Goal: Book appointment/travel/reservation

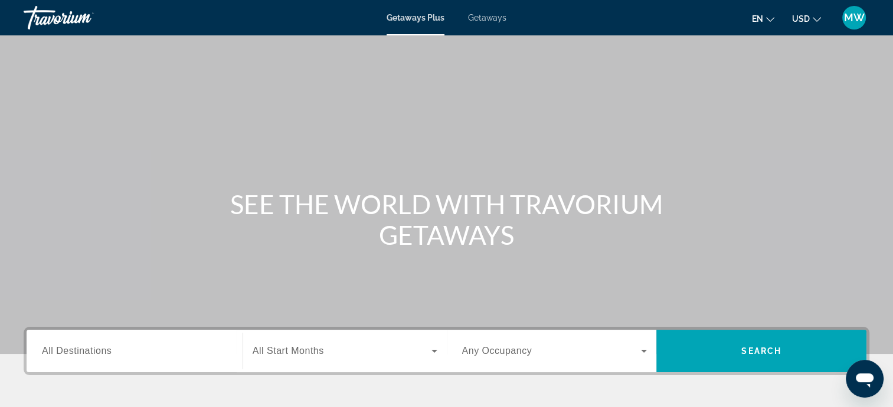
click at [74, 352] on span "All Destinations" at bounding box center [77, 351] width 70 height 10
click at [74, 352] on input "Destination All Destinations" at bounding box center [134, 352] width 185 height 14
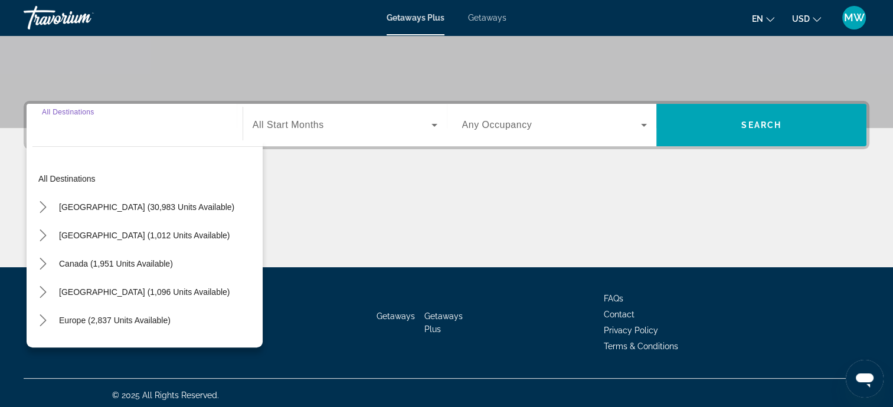
scroll to position [230, 0]
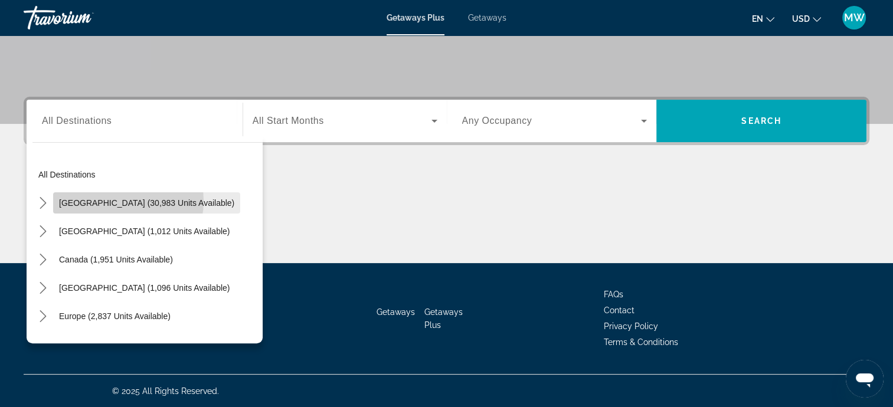
click at [120, 201] on span "[GEOGRAPHIC_DATA] (30,983 units available)" at bounding box center [146, 202] width 175 height 9
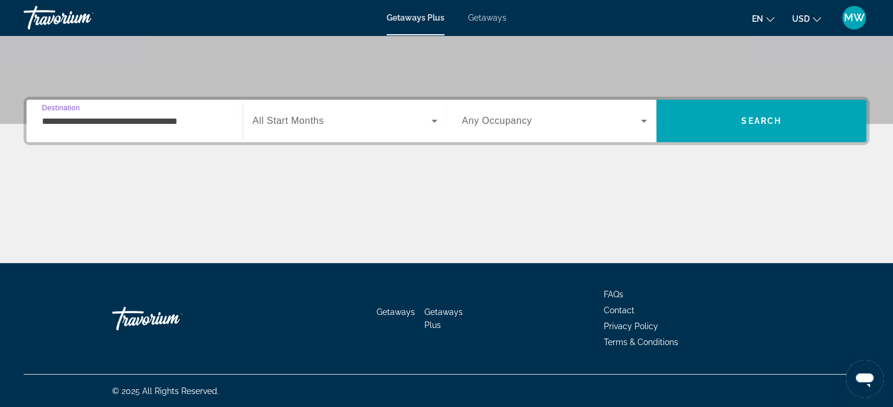
click at [109, 125] on input "**********" at bounding box center [134, 122] width 185 height 14
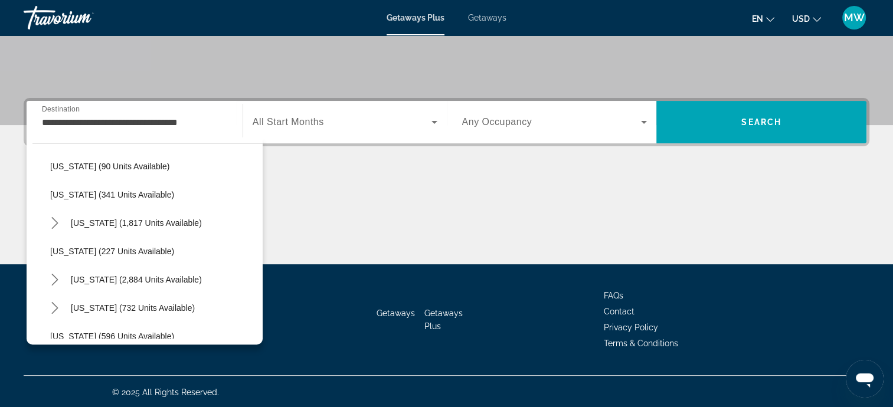
scroll to position [551, 0]
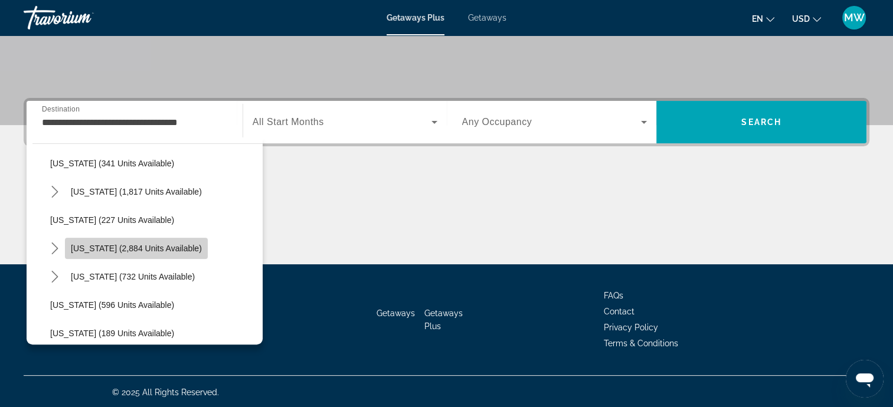
click at [144, 245] on span "[US_STATE] (2,884 units available)" at bounding box center [136, 248] width 131 height 9
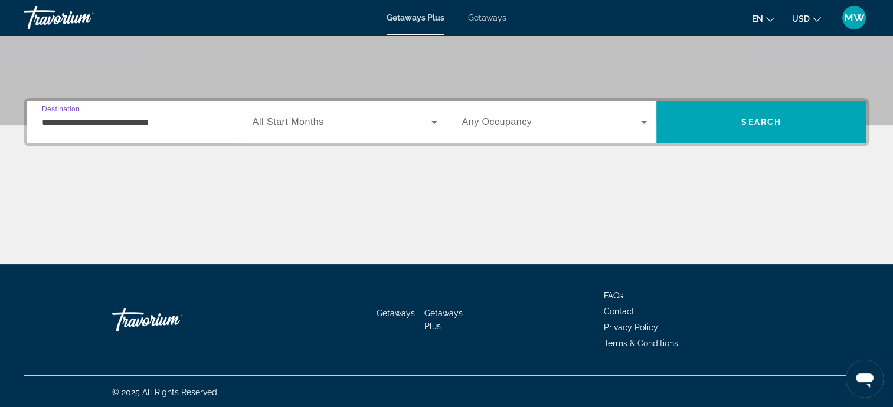
scroll to position [230, 0]
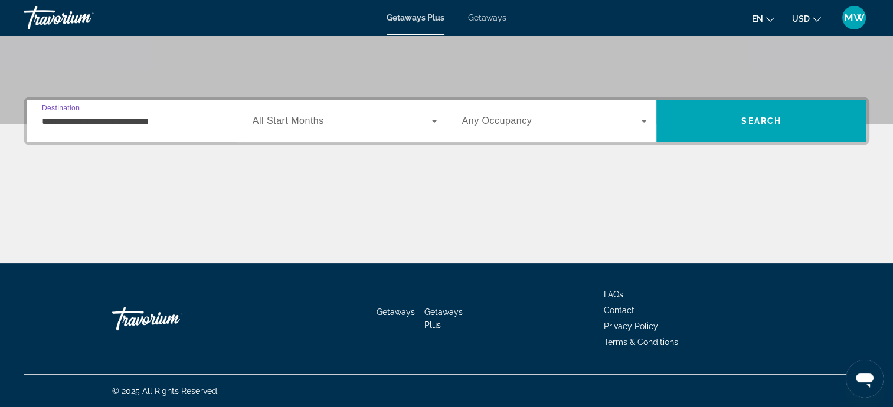
click at [151, 118] on input "**********" at bounding box center [134, 122] width 185 height 14
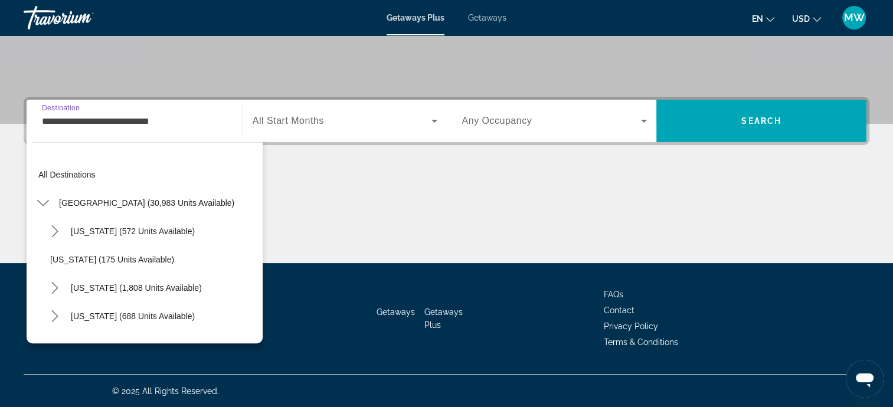
scroll to position [552, 0]
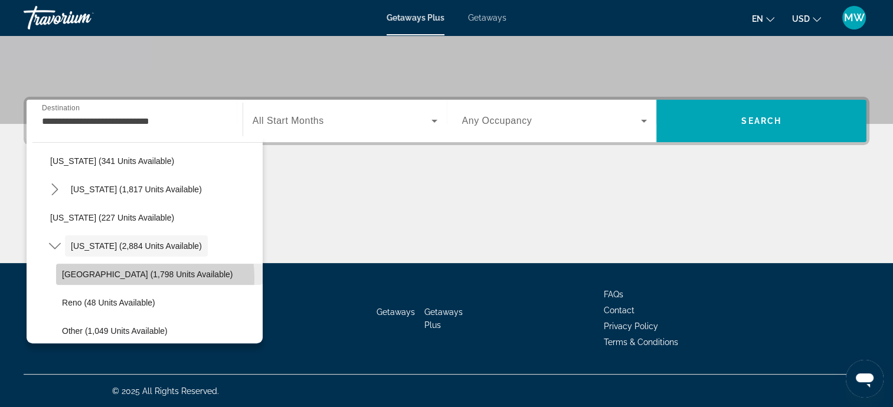
click at [132, 278] on span "[GEOGRAPHIC_DATA] (1,798 units available)" at bounding box center [147, 274] width 171 height 9
type input "**********"
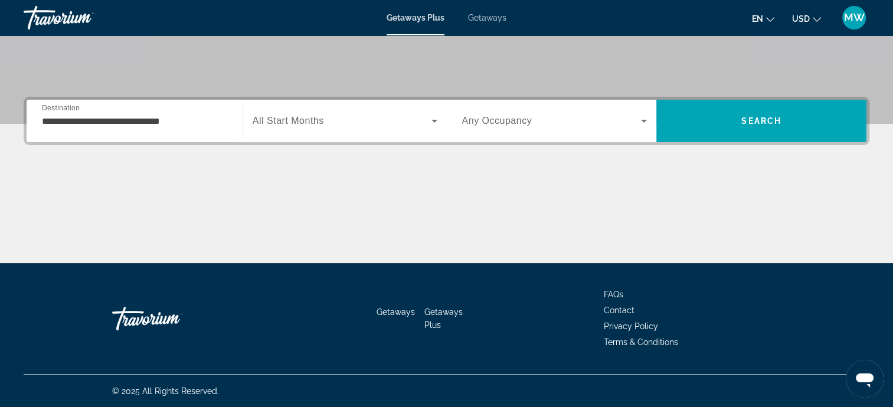
click at [305, 119] on span "All Start Months" at bounding box center [288, 121] width 71 height 10
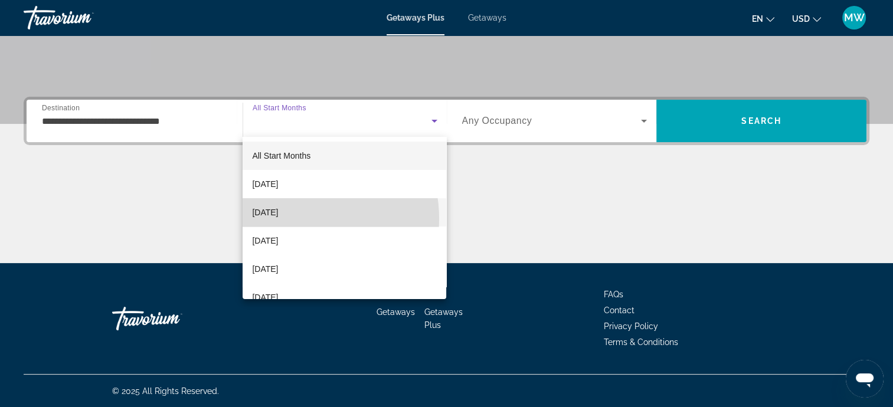
click at [278, 219] on span "[DATE]" at bounding box center [265, 213] width 26 height 14
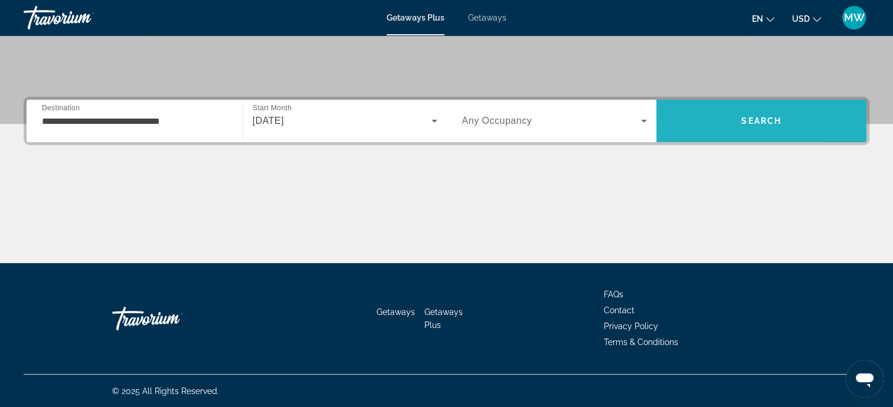
click at [698, 119] on span "Search" at bounding box center [762, 121] width 210 height 28
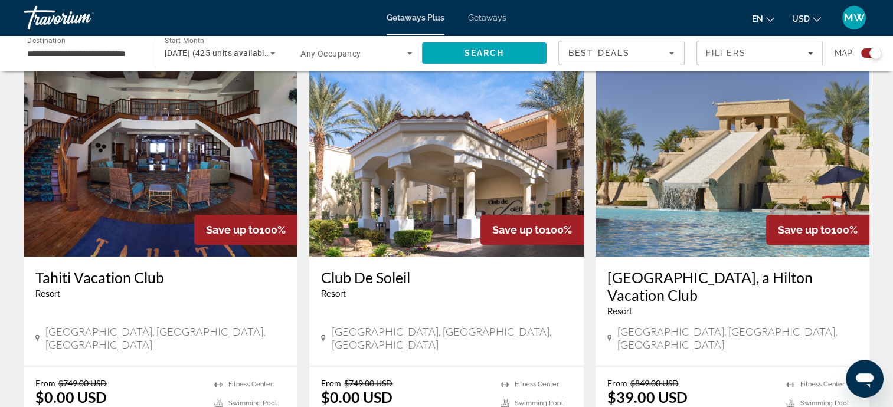
scroll to position [866, 0]
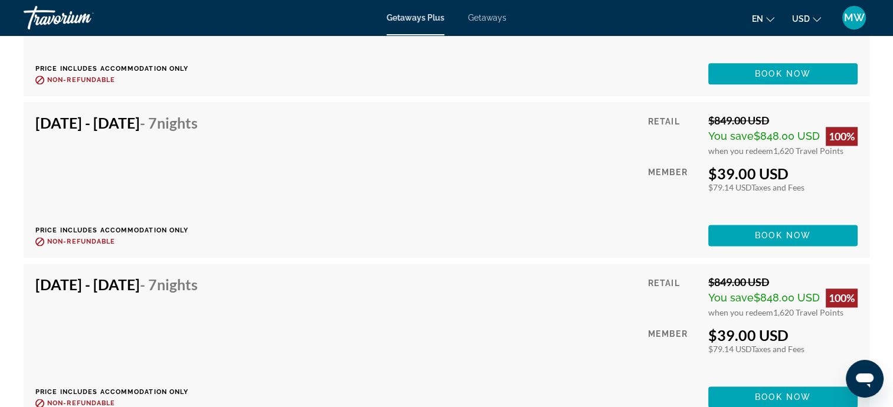
scroll to position [5891, 0]
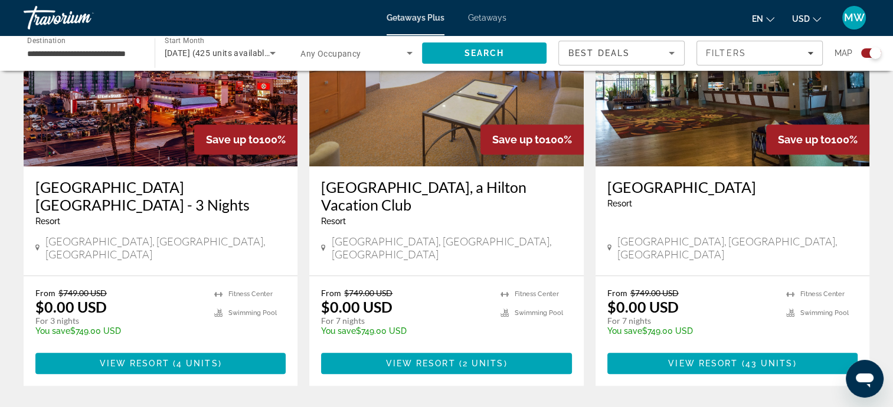
scroll to position [484, 0]
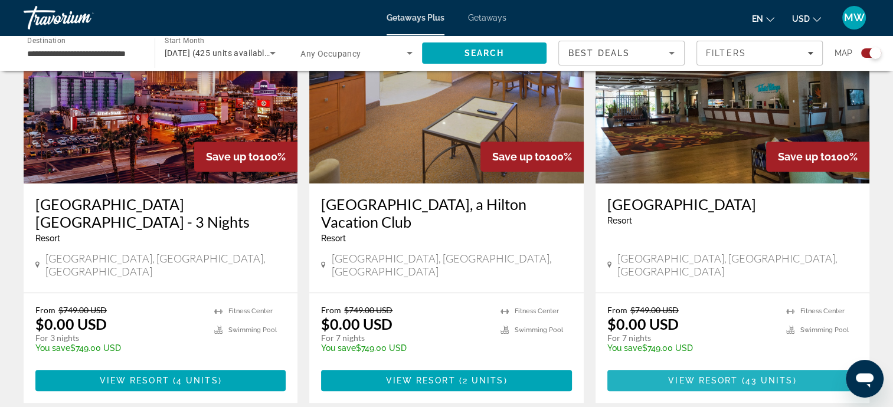
click at [711, 376] on span "View Resort" at bounding box center [703, 380] width 70 height 9
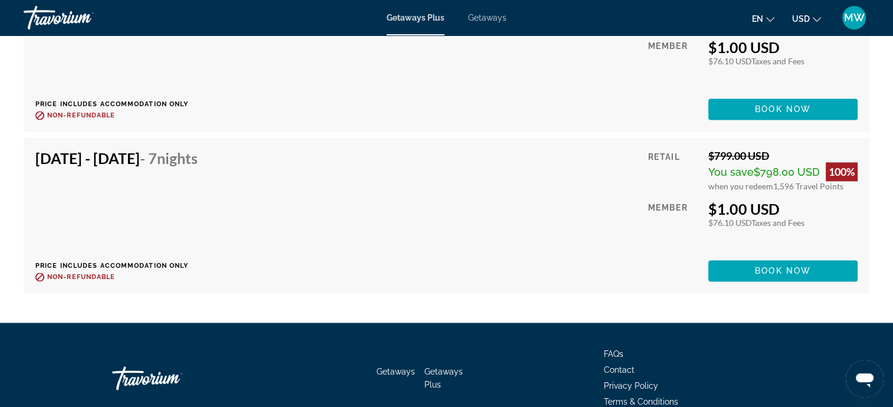
scroll to position [6099, 0]
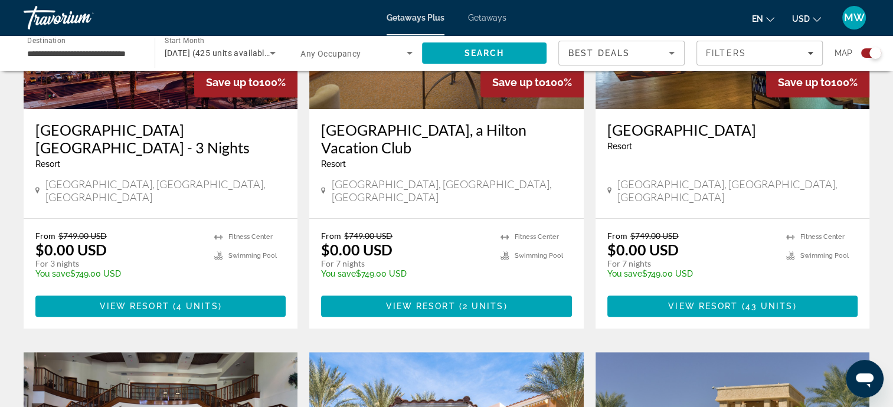
scroll to position [563, 0]
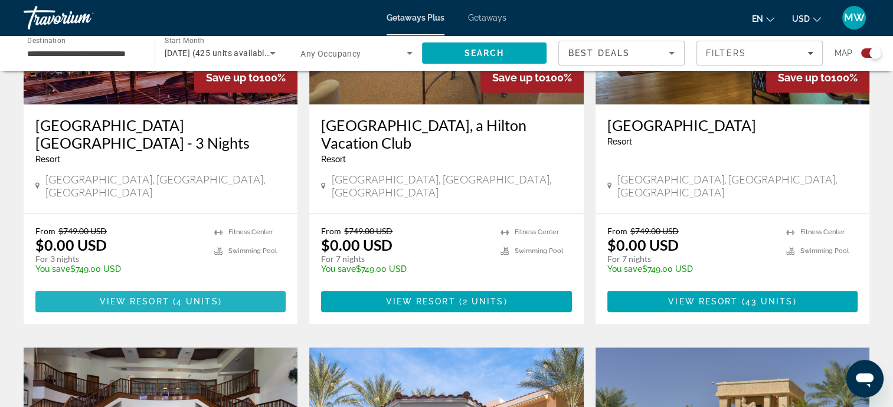
click at [144, 297] on span "View Resort" at bounding box center [135, 301] width 70 height 9
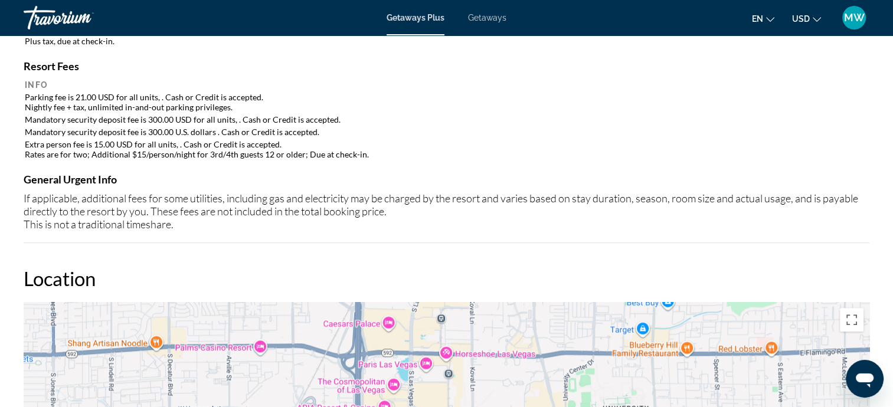
scroll to position [1165, 0]
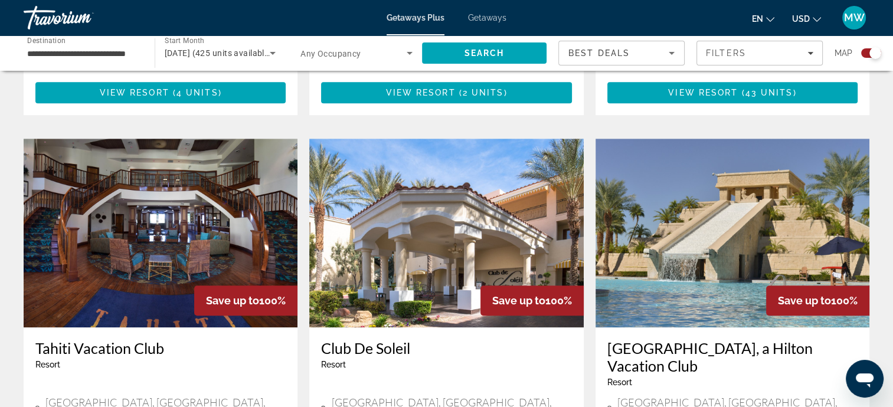
scroll to position [803, 0]
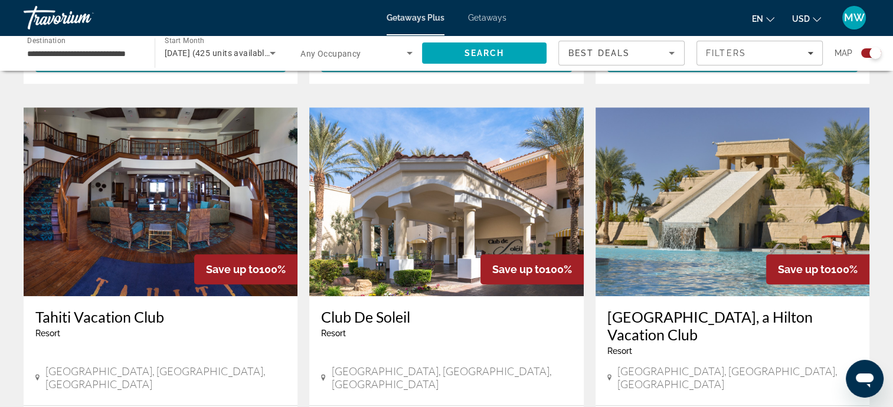
click at [151, 229] on img "Main content" at bounding box center [161, 201] width 274 height 189
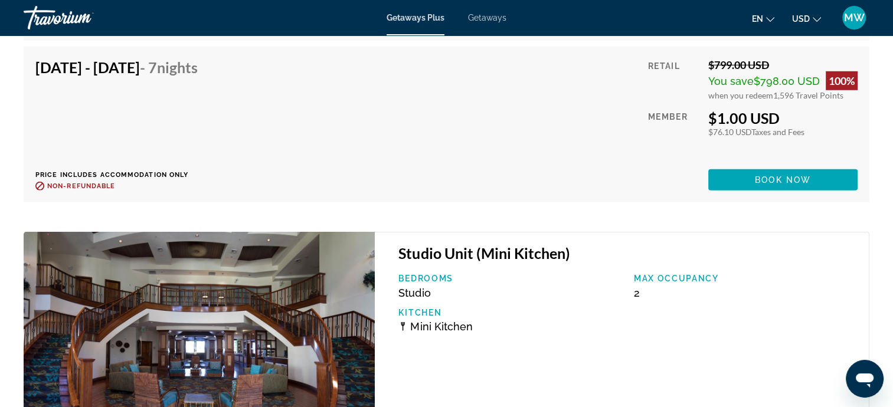
scroll to position [3489, 0]
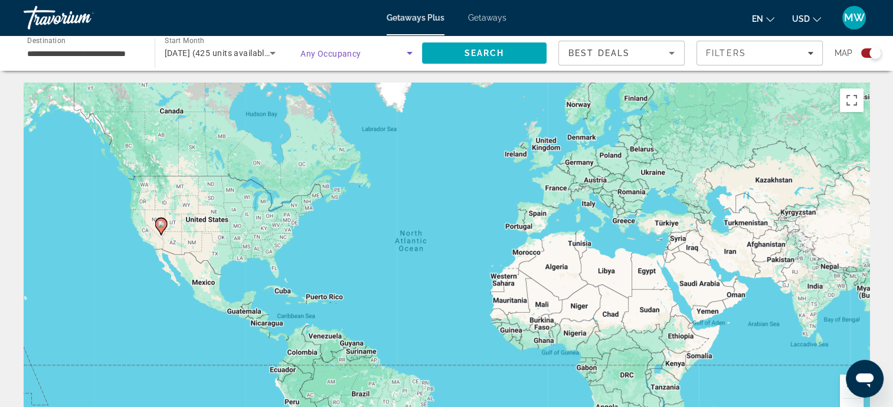
click at [377, 54] on span "Search widget" at bounding box center [354, 53] width 106 height 14
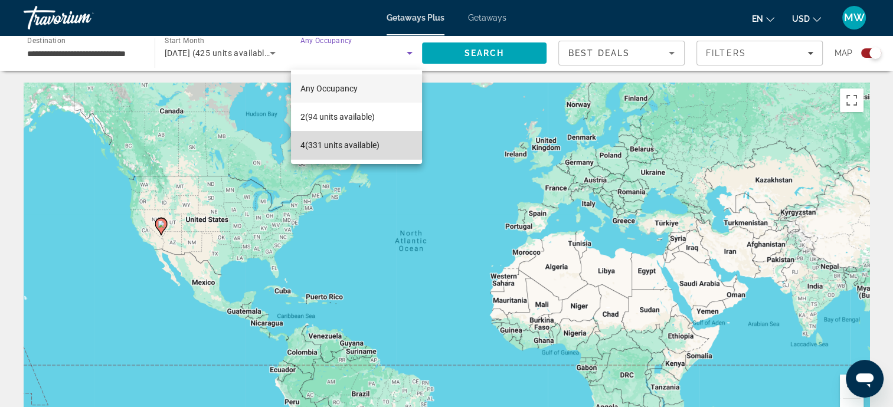
click at [343, 143] on span "4 (331 units available)" at bounding box center [340, 145] width 79 height 14
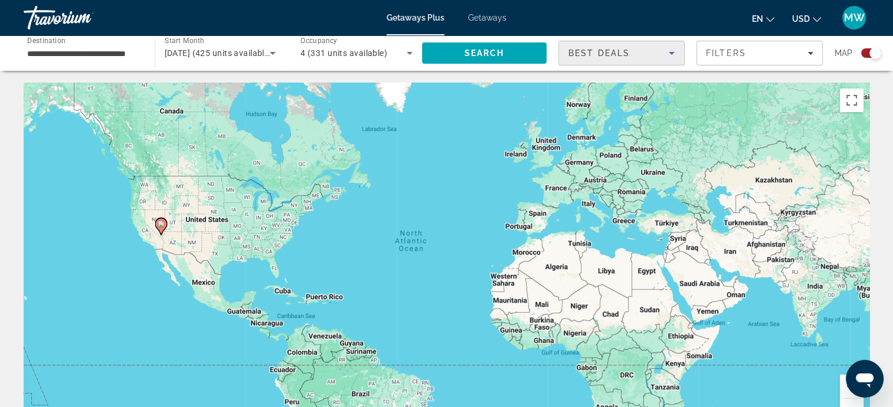
click at [658, 51] on div "Best Deals" at bounding box center [619, 53] width 100 height 14
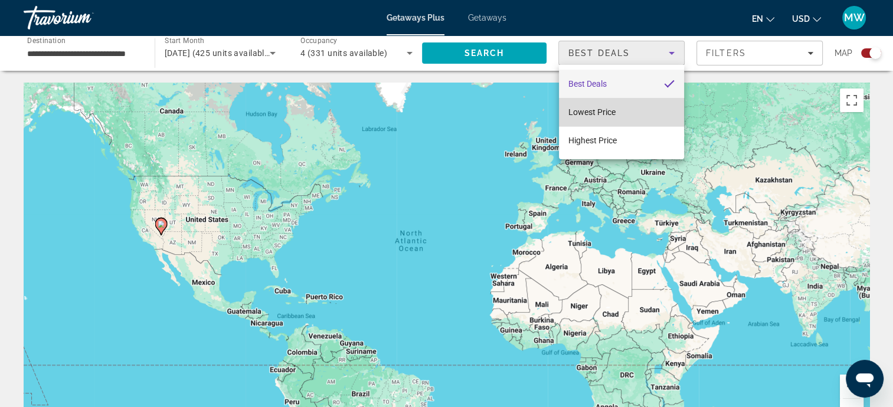
click at [631, 113] on mat-option "Lowest Price" at bounding box center [621, 112] width 125 height 28
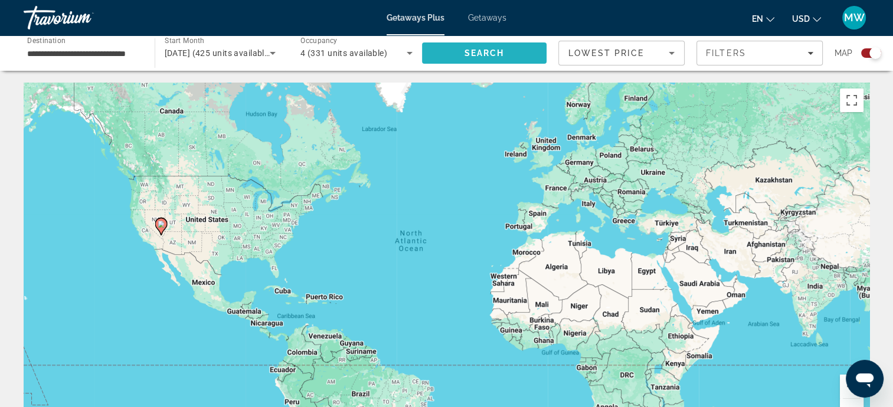
click at [506, 54] on span "Search" at bounding box center [484, 53] width 125 height 28
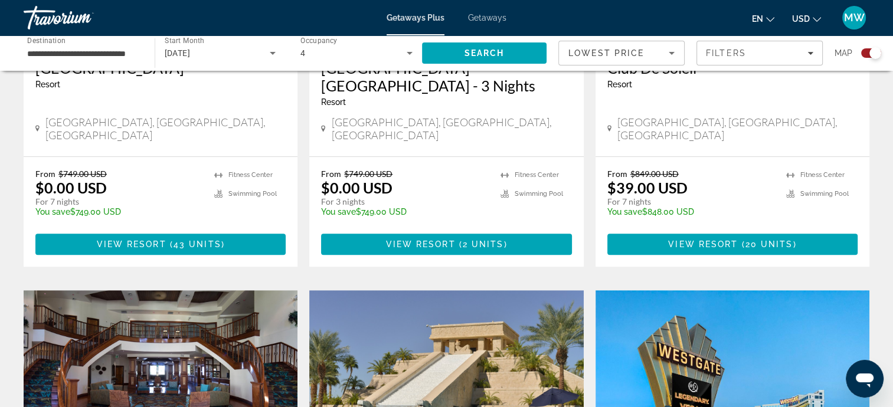
scroll to position [588, 0]
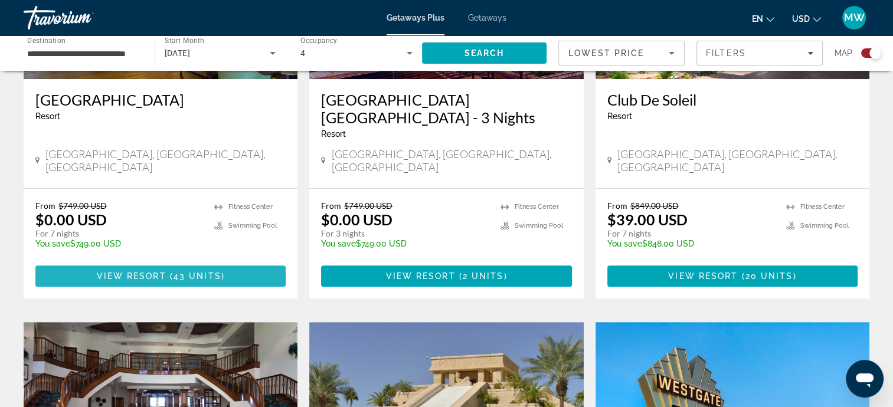
click at [158, 272] on span "View Resort" at bounding box center [132, 276] width 70 height 9
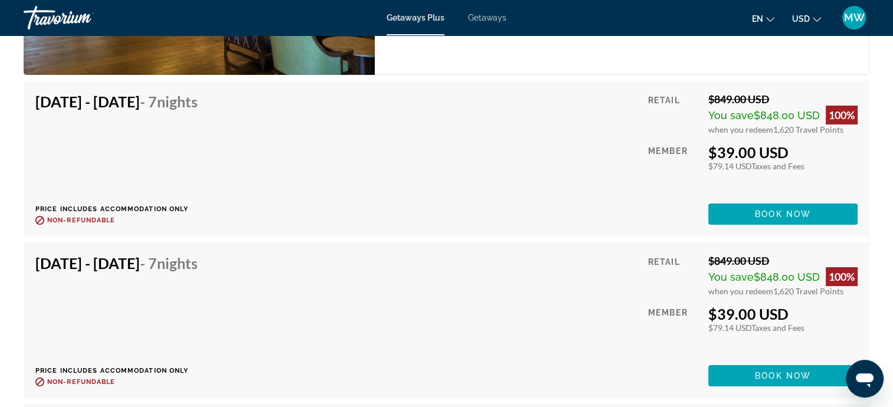
scroll to position [4553, 0]
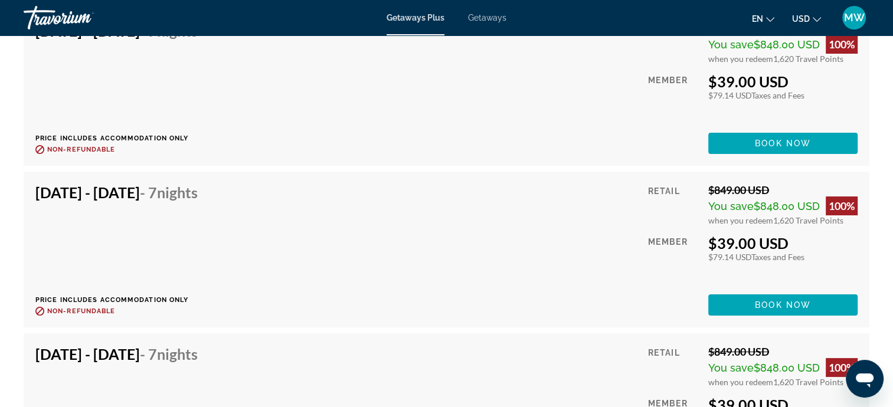
click at [860, 22] on span "MW" at bounding box center [854, 18] width 21 height 12
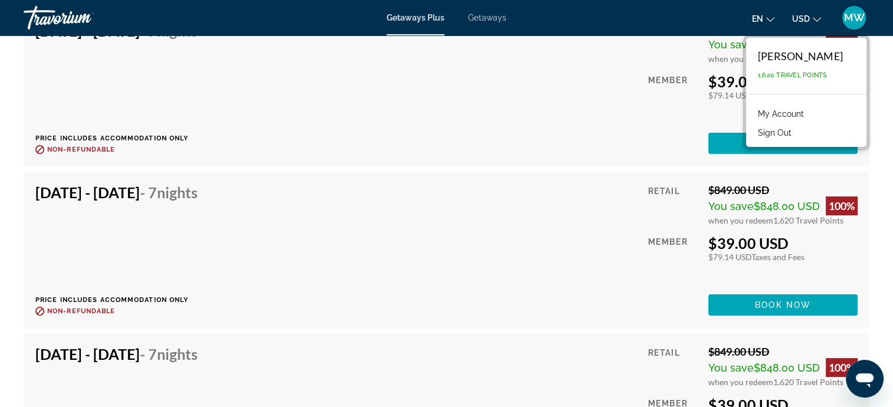
click at [767, 131] on button "Sign Out" at bounding box center [774, 132] width 45 height 15
